Goal: Task Accomplishment & Management: Use online tool/utility

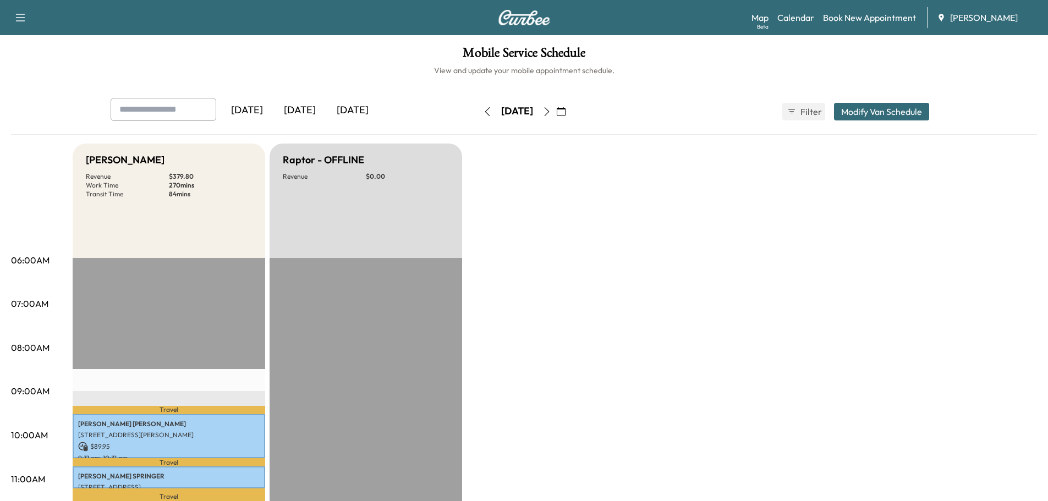
click at [551, 111] on icon "button" at bounding box center [547, 111] width 9 height 9
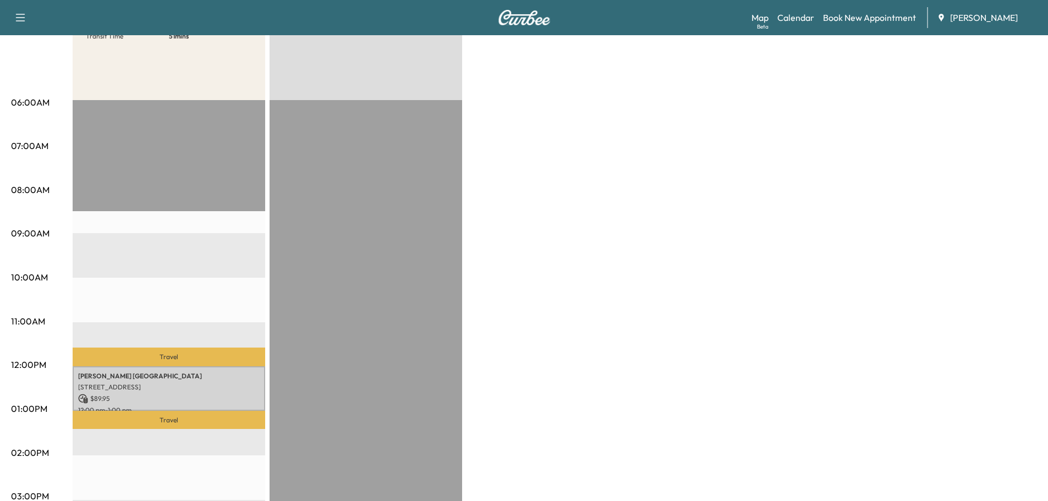
scroll to position [165, 0]
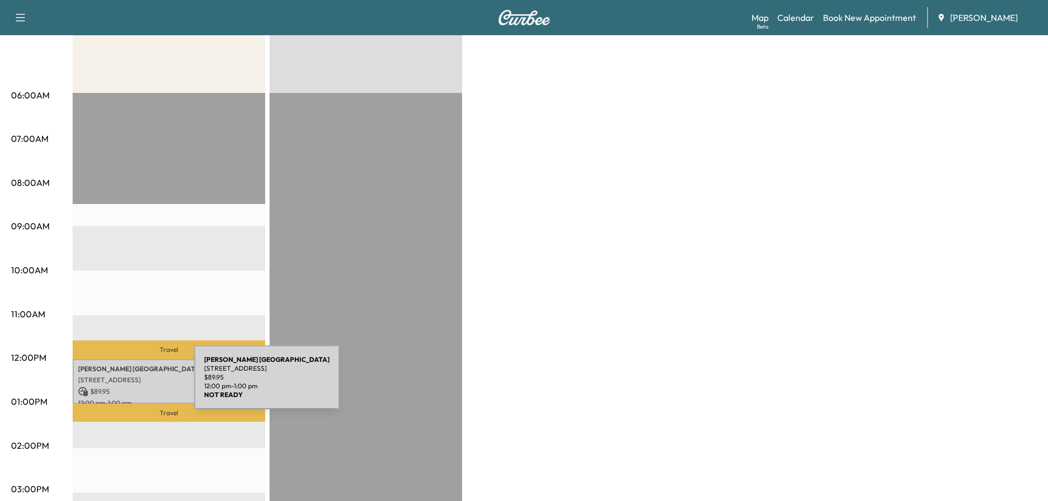
click at [114, 409] on p "Travel" at bounding box center [169, 413] width 193 height 19
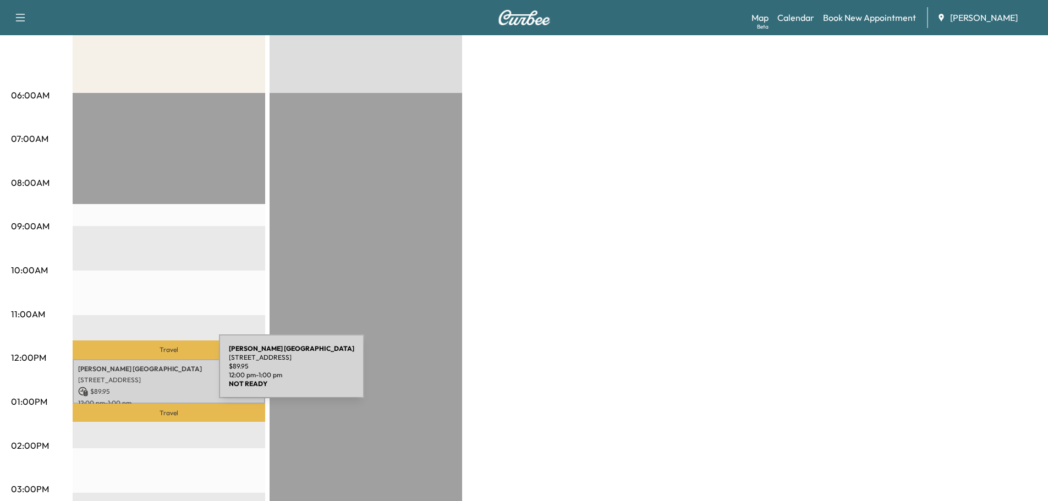
click at [136, 376] on p "[STREET_ADDRESS]" at bounding box center [169, 380] width 182 height 9
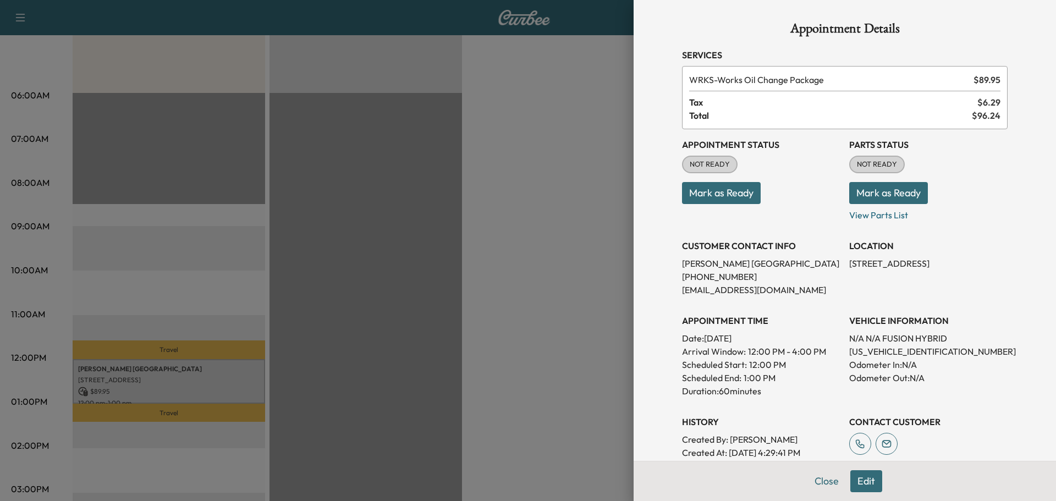
click at [854, 350] on p "[US_VEHICLE_IDENTIFICATION_NUMBER]" at bounding box center [929, 351] width 158 height 13
copy p "[US_VEHICLE_IDENTIFICATION_NUMBER]"
click at [709, 194] on button "Mark as Ready" at bounding box center [721, 193] width 79 height 22
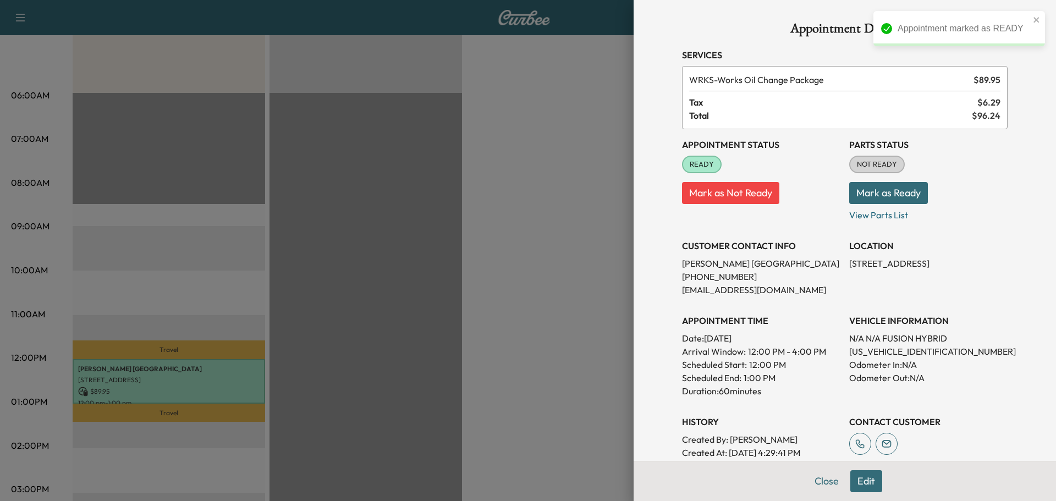
click at [371, 263] on div at bounding box center [528, 250] width 1056 height 501
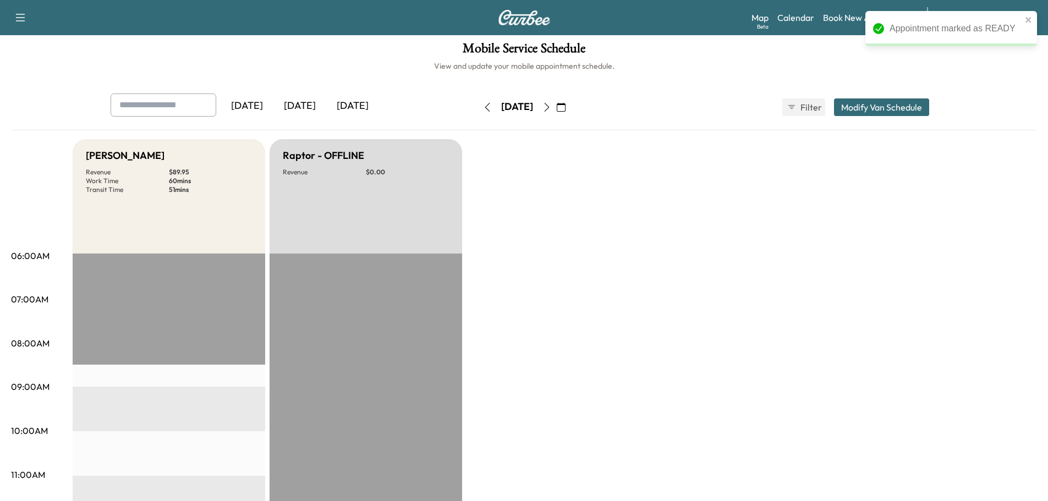
scroll to position [0, 0]
